Goal: Obtain resource: Obtain resource

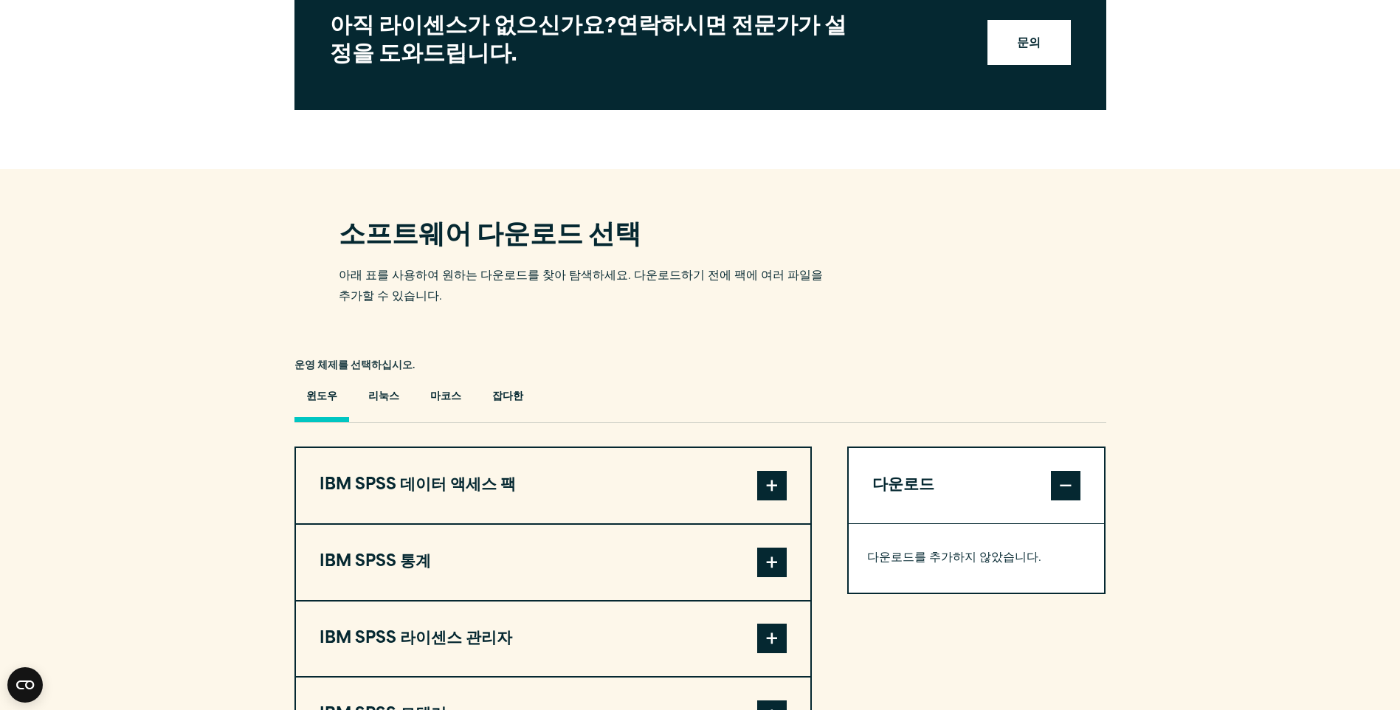
scroll to position [922, 0]
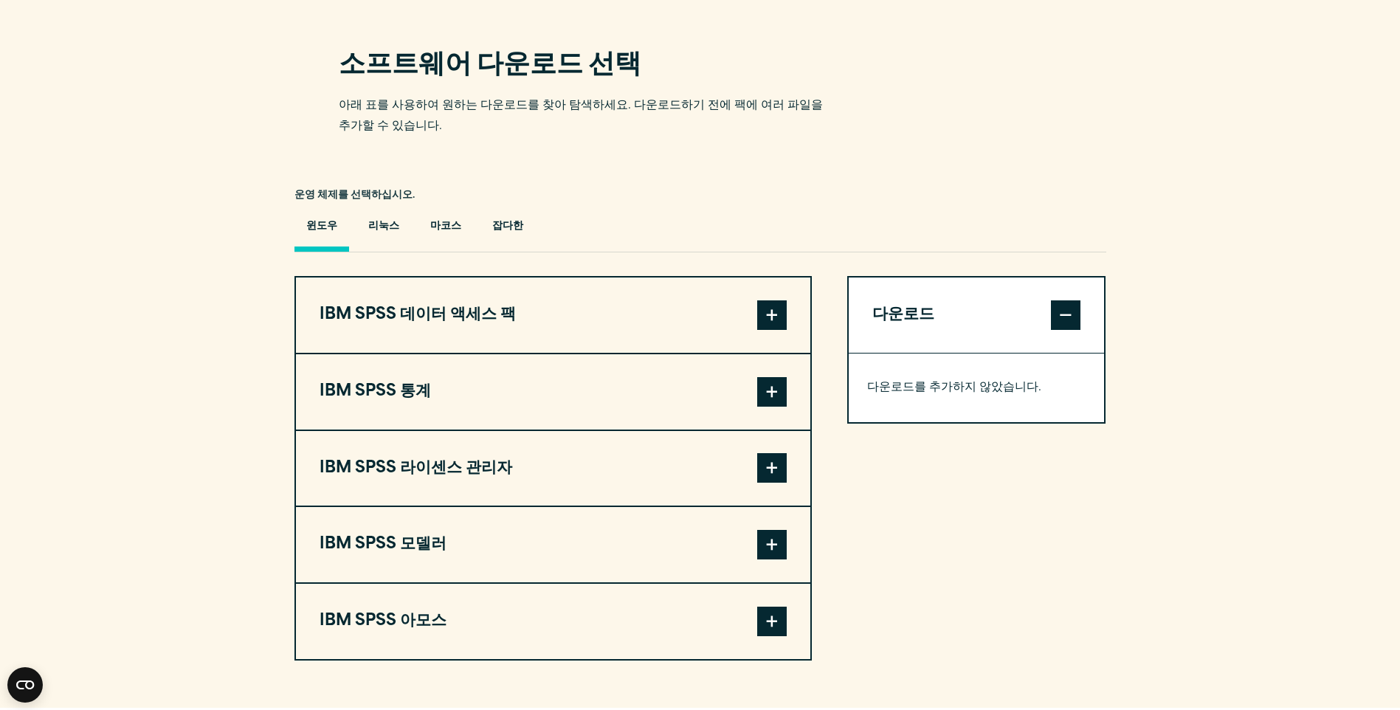
click at [780, 377] on span at bounding box center [772, 392] width 30 height 30
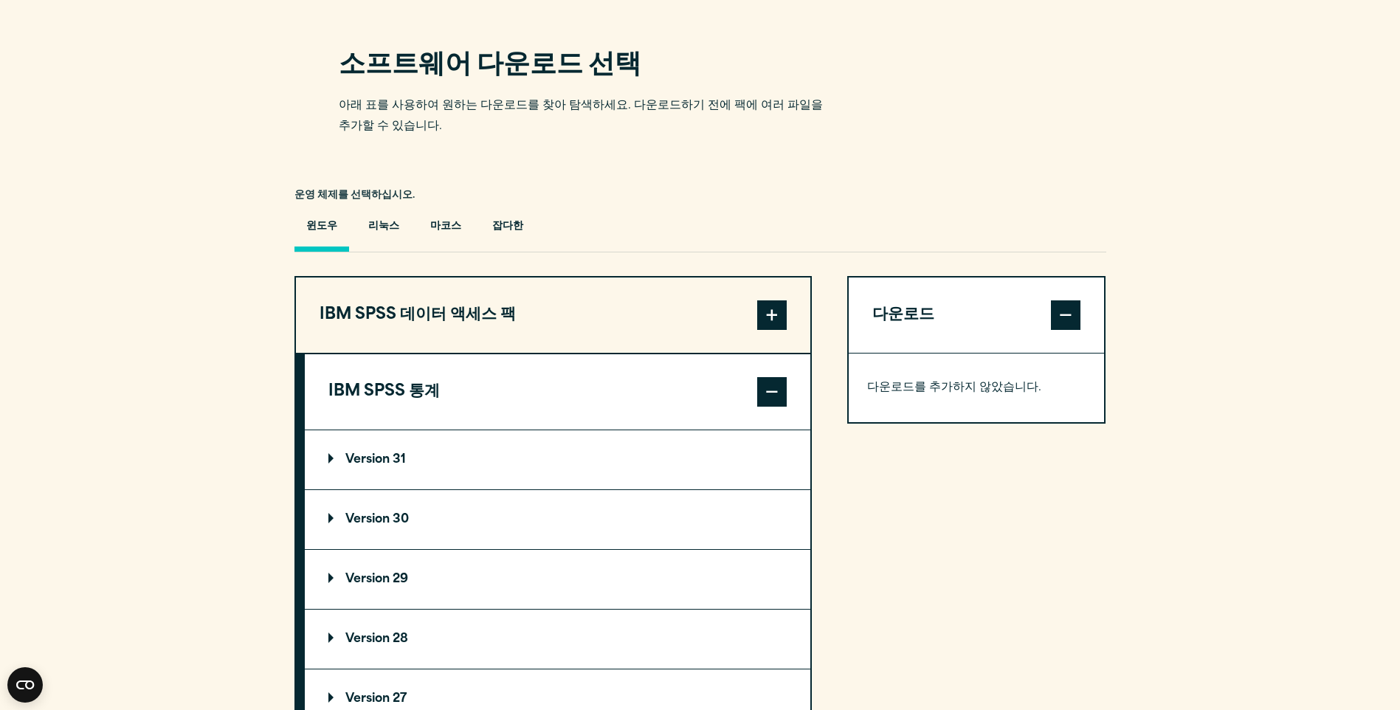
click at [329, 454] on p "Version 31" at bounding box center [366, 460] width 77 height 12
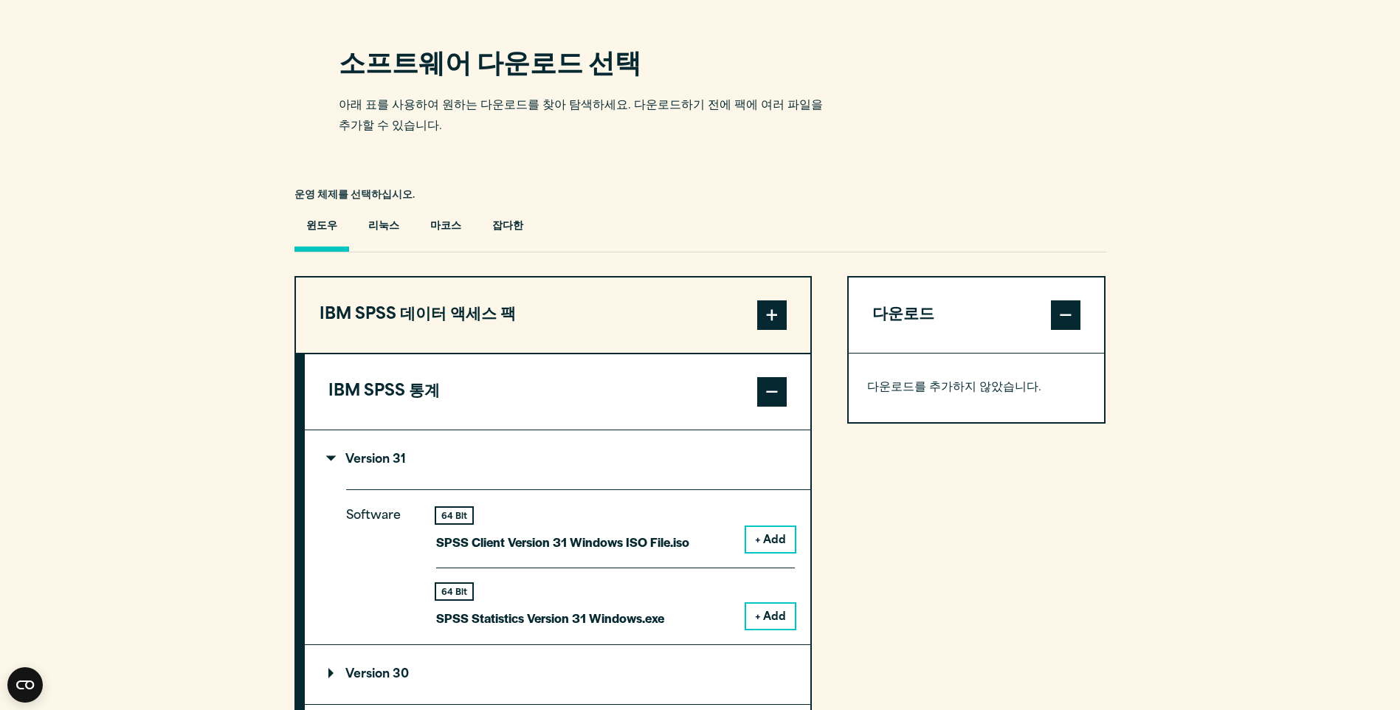
click at [354, 454] on p "Version 31" at bounding box center [366, 460] width 77 height 12
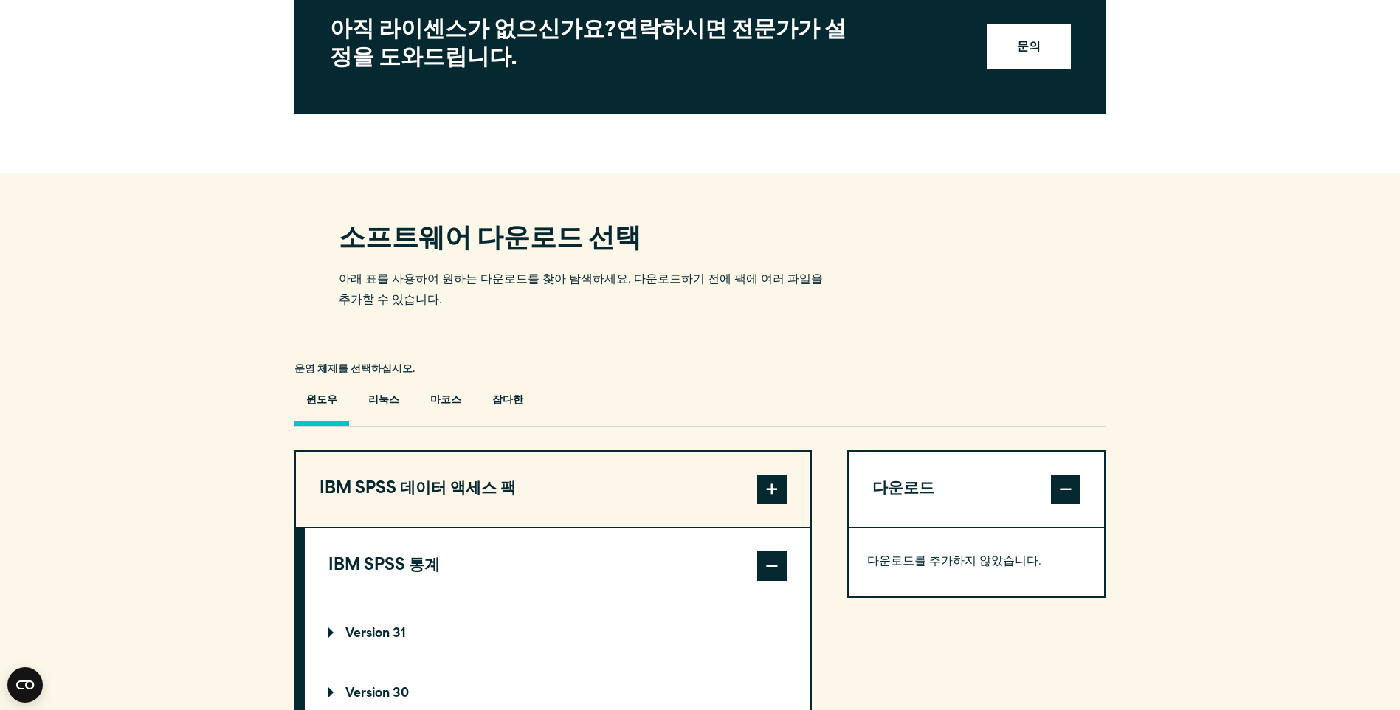
scroll to position [677, 0]
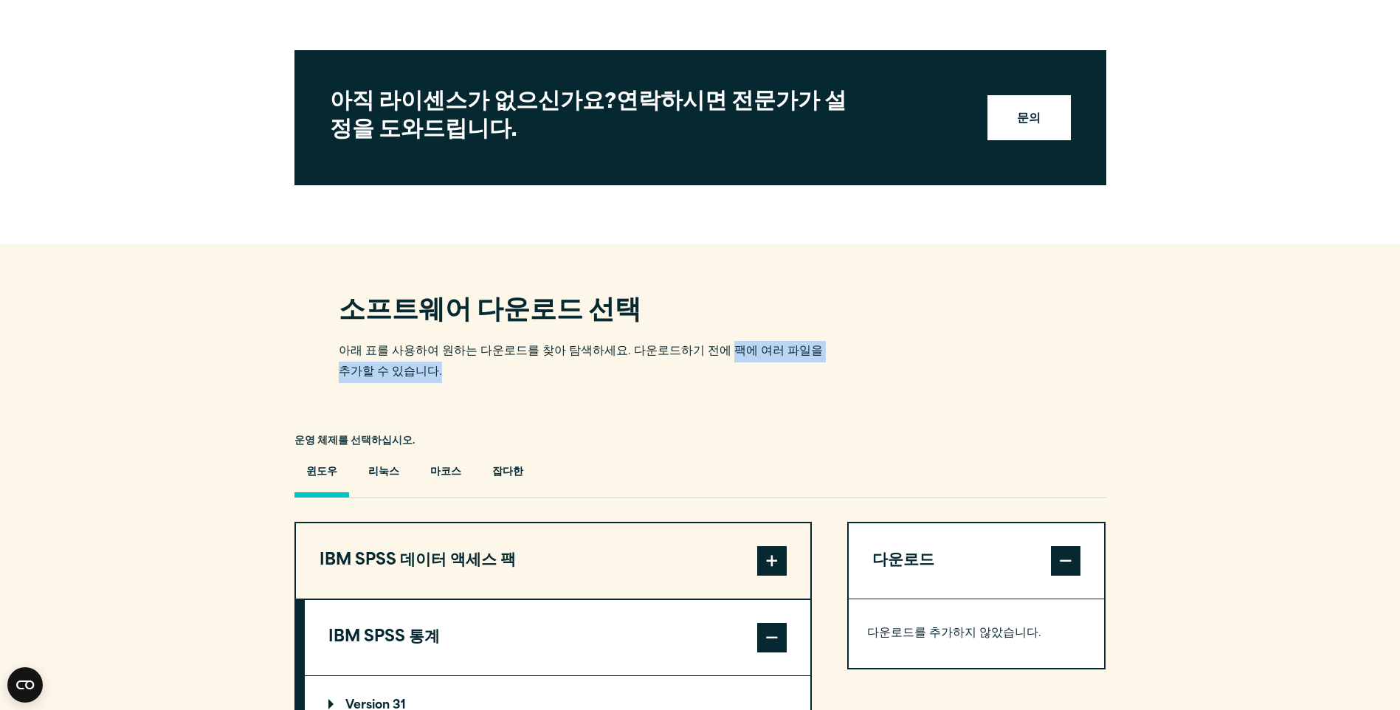
drag, startPoint x: 705, startPoint y: 321, endPoint x: 804, endPoint y: 356, distance: 105.5
click at [804, 356] on p "아래 표를 사용하여 원하는 다운로드를 찾아 탐색하세요. 다운로드하기 전에 팩에 여러 파일을 추가할 수 있습니다." at bounding box center [586, 362] width 494 height 43
drag, startPoint x: 804, startPoint y: 356, endPoint x: 857, endPoint y: 364, distance: 53.0
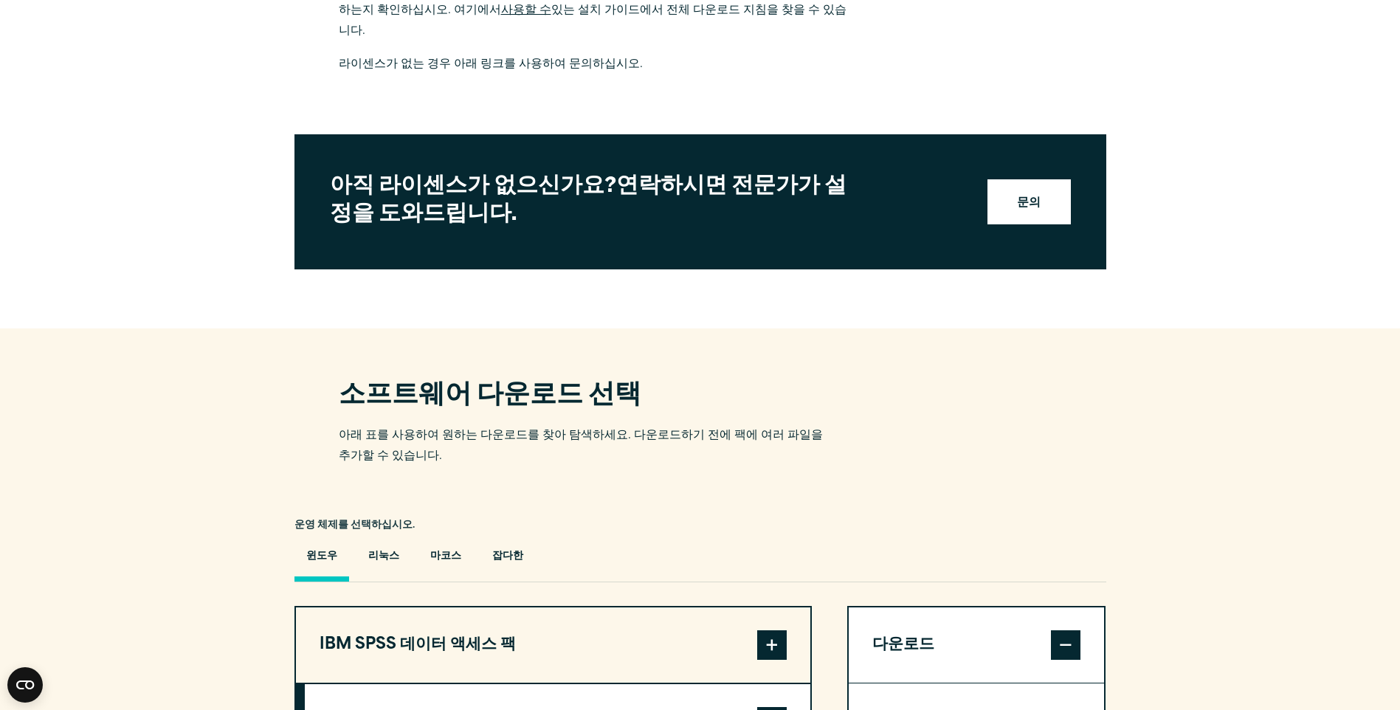
scroll to position [430, 0]
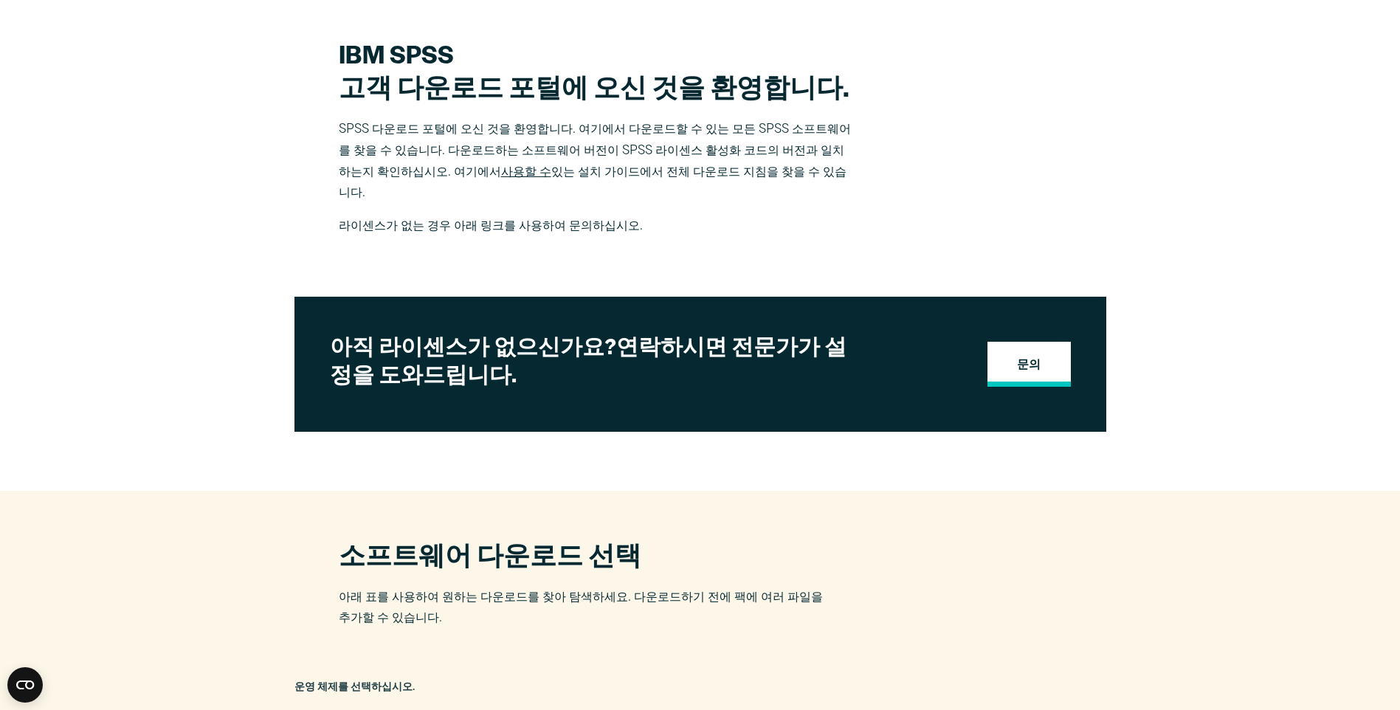
click at [1021, 342] on link "문의" at bounding box center [1028, 365] width 83 height 46
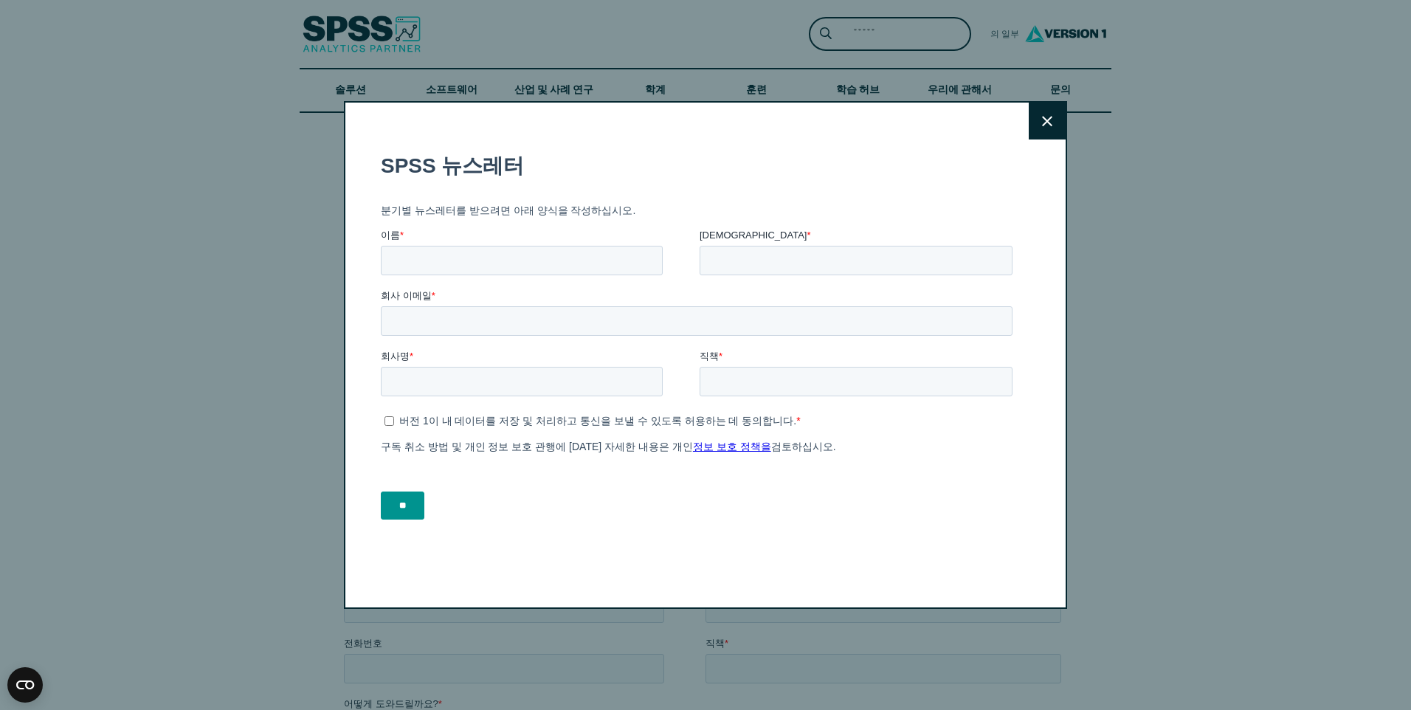
click at [1045, 117] on icon at bounding box center [1047, 121] width 10 height 10
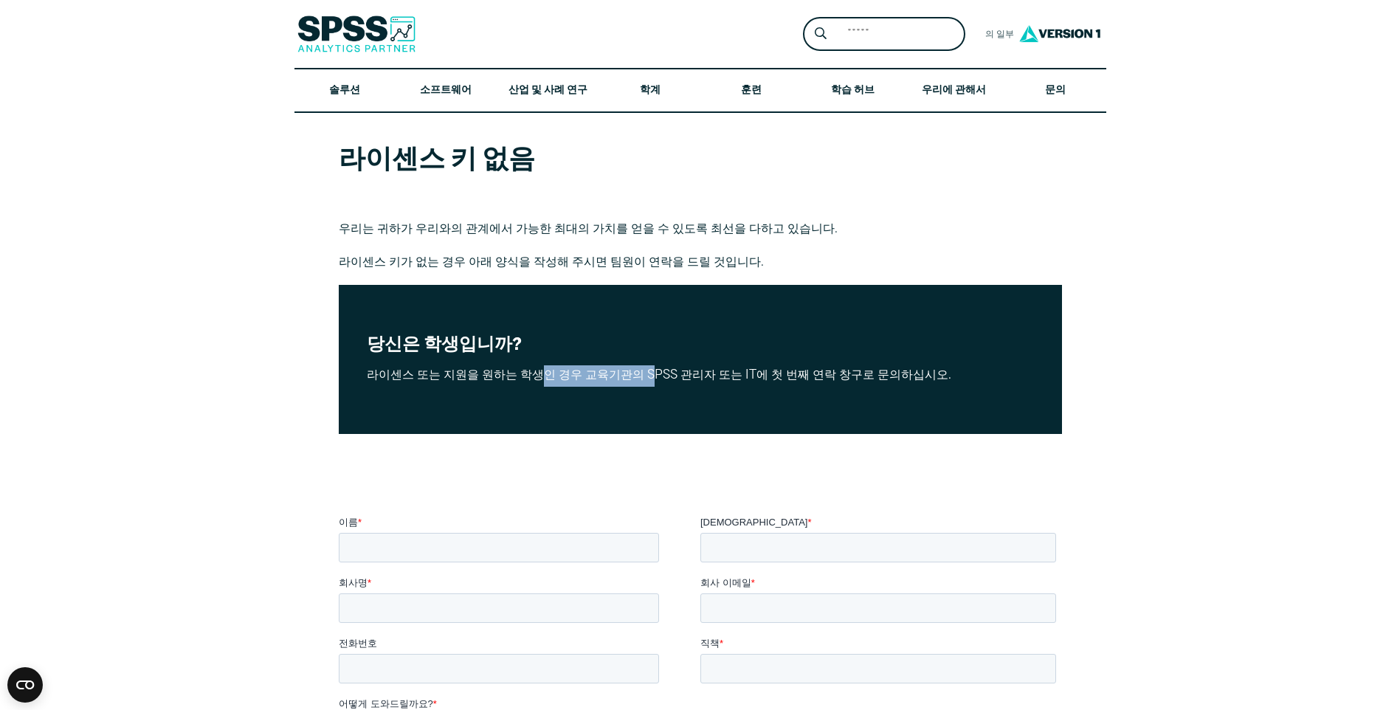
drag, startPoint x: 539, startPoint y: 375, endPoint x: 722, endPoint y: 374, distance: 183.8
click at [722, 374] on p "라이센스 또는 지원을 원하는 학생인 경우 교육기관의 SPSS 관리자 또는 IT에 첫 번째 연락 창구로 문의하십시오." at bounding box center [700, 375] width 667 height 21
drag, startPoint x: 722, startPoint y: 374, endPoint x: 791, endPoint y: 374, distance: 68.6
click at [791, 374] on p "라이센스 또는 지원을 원하는 학생인 경우 교육기관의 SPSS 관리자 또는 IT에 첫 번째 연락 창구로 문의하십시오." at bounding box center [700, 375] width 667 height 21
drag, startPoint x: 826, startPoint y: 376, endPoint x: 860, endPoint y: 376, distance: 33.9
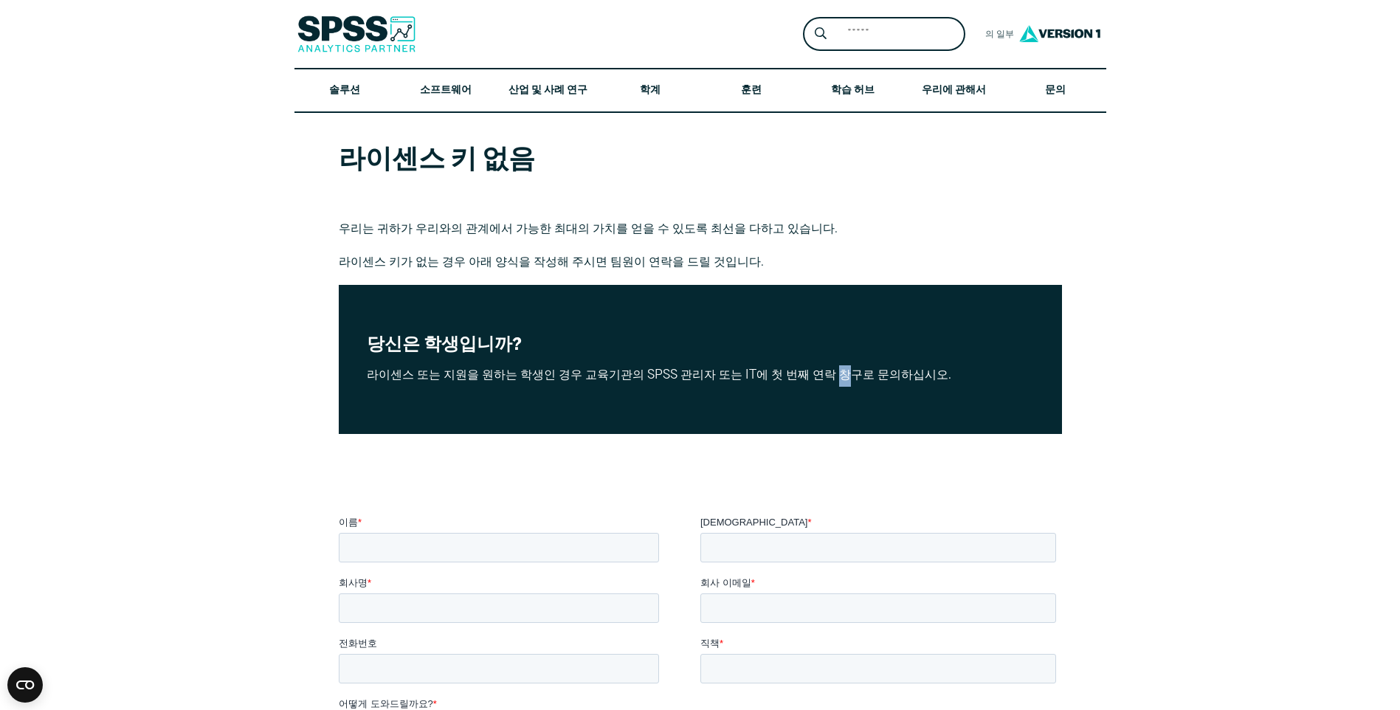
click at [860, 376] on p "라이센스 또는 지원을 원하는 학생인 경우 교육기관의 SPSS 관리자 또는 IT에 첫 번째 연락 창구로 문의하십시오." at bounding box center [700, 375] width 667 height 21
drag, startPoint x: 860, startPoint y: 376, endPoint x: 914, endPoint y: 378, distance: 54.6
click at [914, 378] on p "라이센스 또는 지원을 원하는 학생인 경우 교육기관의 SPSS 관리자 또는 IT에 첫 번째 연락 창구로 문의하십시오." at bounding box center [700, 375] width 667 height 21
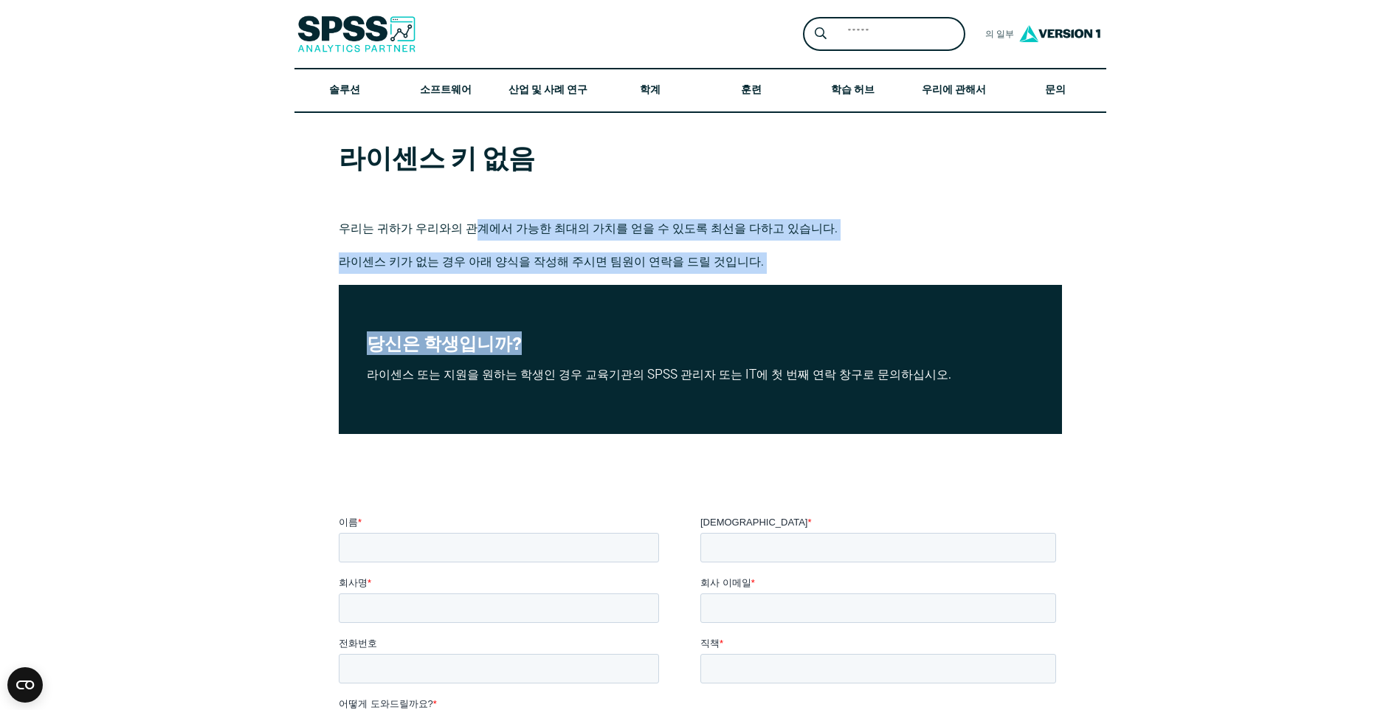
drag, startPoint x: 486, startPoint y: 230, endPoint x: 723, endPoint y: 289, distance: 244.0
click at [723, 289] on article "라이센스 키 없음 우리는 귀하가 우리와의 관계에서 가능한 최대의 가치를 얻을 수 있도록 최선을 다하고 있습니다. 라이센스 키가 없는 경우 아래…" at bounding box center [700, 512] width 1400 height 798
drag, startPoint x: 723, startPoint y: 289, endPoint x: 624, endPoint y: 223, distance: 119.3
click at [624, 225] on p "우리는 귀하가 우리와의 관계에서 가능한 최대의 가치를 얻을 수 있도록 최선을 다하고 있습니다." at bounding box center [700, 229] width 723 height 21
